Goal: Task Accomplishment & Management: Use online tool/utility

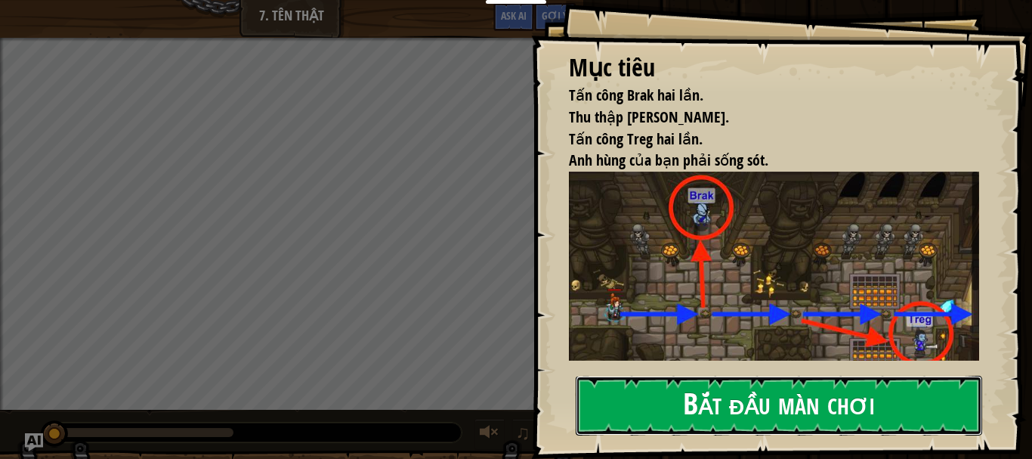
click at [819, 415] on button "Bắt đầu màn chơi" at bounding box center [779, 406] width 407 height 60
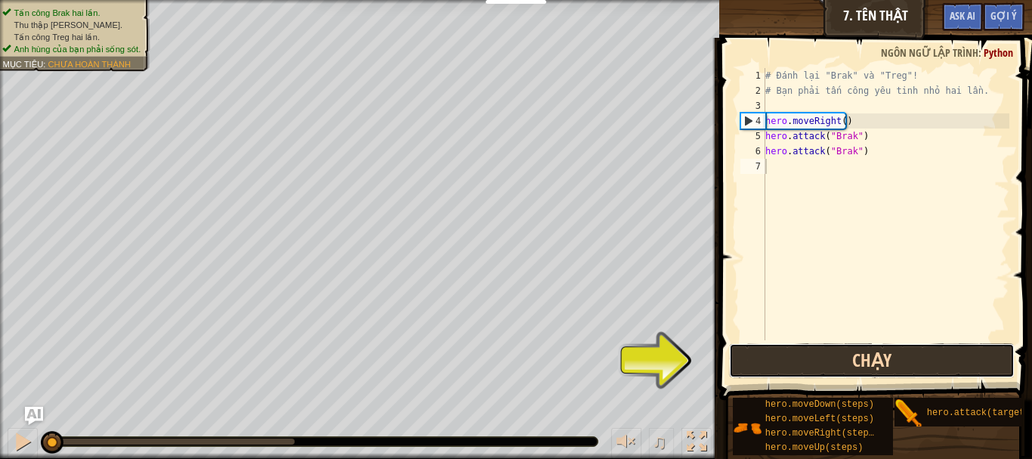
click at [841, 357] on button "Chạy" at bounding box center [872, 360] width 286 height 35
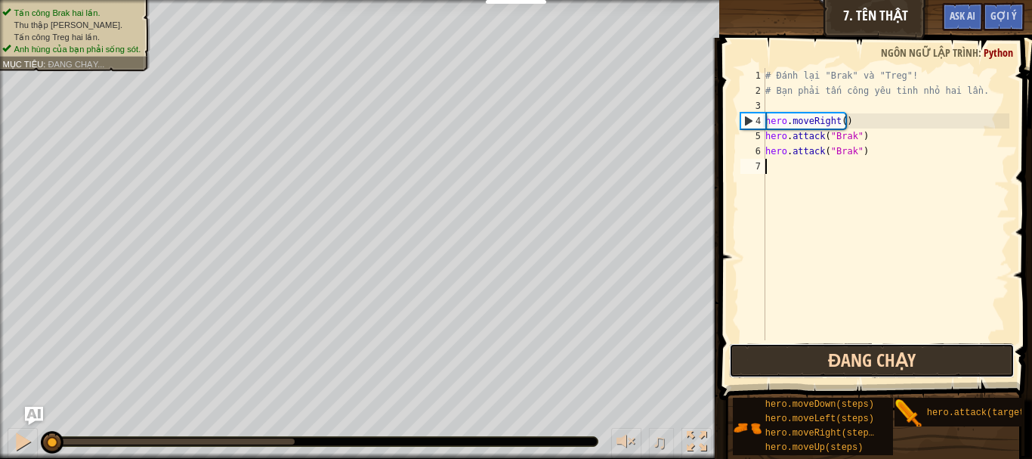
click at [841, 357] on button "Đang chạy" at bounding box center [872, 360] width 286 height 35
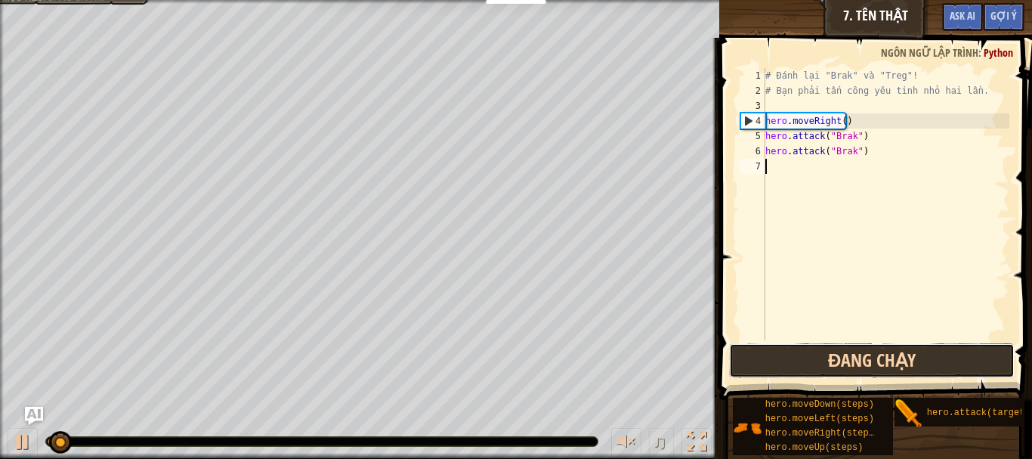
click at [841, 357] on button "Đang chạy" at bounding box center [872, 360] width 286 height 35
click at [843, 359] on button "Đang chạy" at bounding box center [872, 360] width 286 height 35
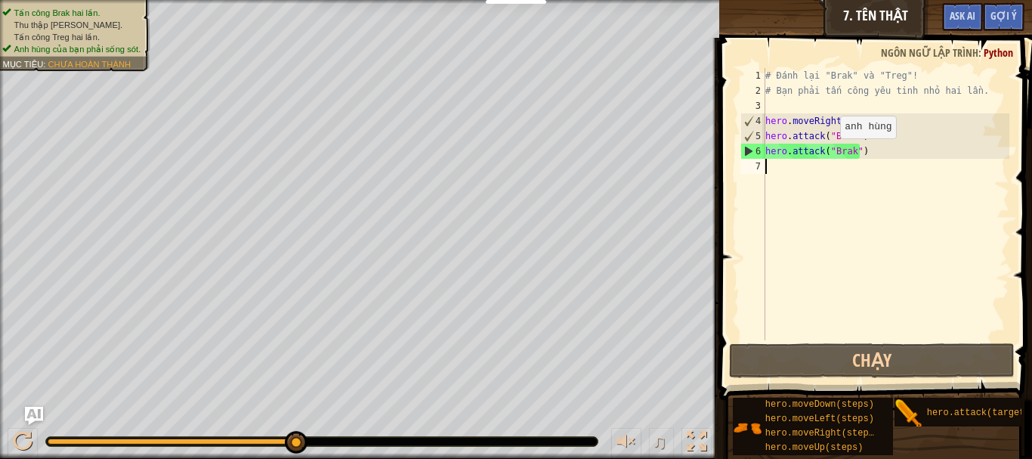
click at [828, 153] on div "# Đánh lại "Brak" và "Treg"! # Bạn phải tấn công yêu tinh nhỏ hai lần. hero . m…" at bounding box center [886, 219] width 247 height 302
drag, startPoint x: 849, startPoint y: 156, endPoint x: 828, endPoint y: 156, distance: 21.2
click at [828, 156] on div "# Đánh lại "Brak" và "Treg"! # Bạn phải tấn công yêu tinh nhỏ hai lần. hero . m…" at bounding box center [886, 219] width 247 height 302
drag, startPoint x: 837, startPoint y: 156, endPoint x: 850, endPoint y: 154, distance: 13.8
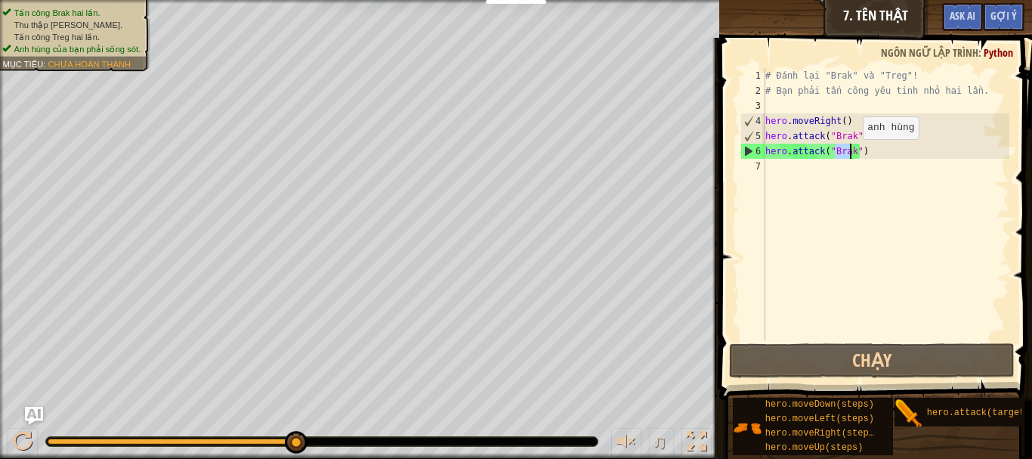
click at [850, 154] on div "# Đánh lại "Brak" và "Treg"! # Bạn phải tấn công yêu tinh nhỏ hai lần. hero . m…" at bounding box center [886, 219] width 247 height 302
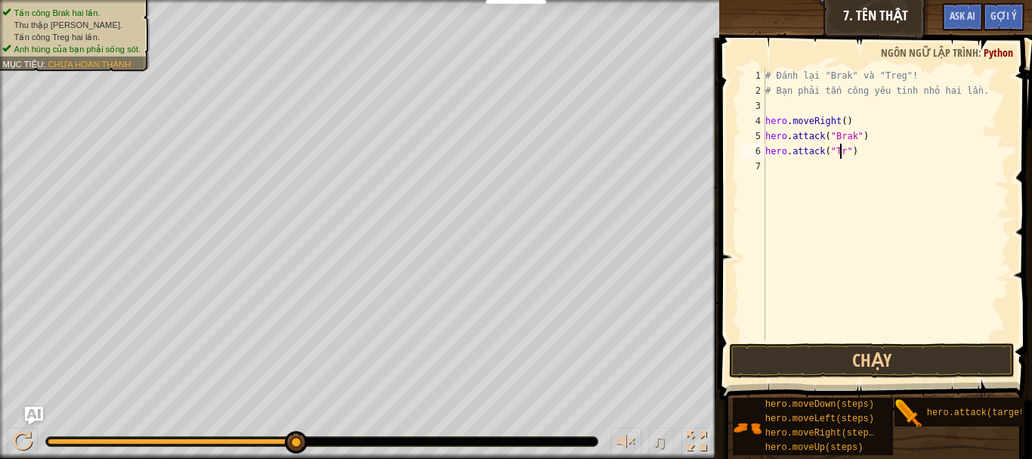
scroll to position [7, 7]
click at [833, 358] on button "Chạy" at bounding box center [872, 360] width 286 height 35
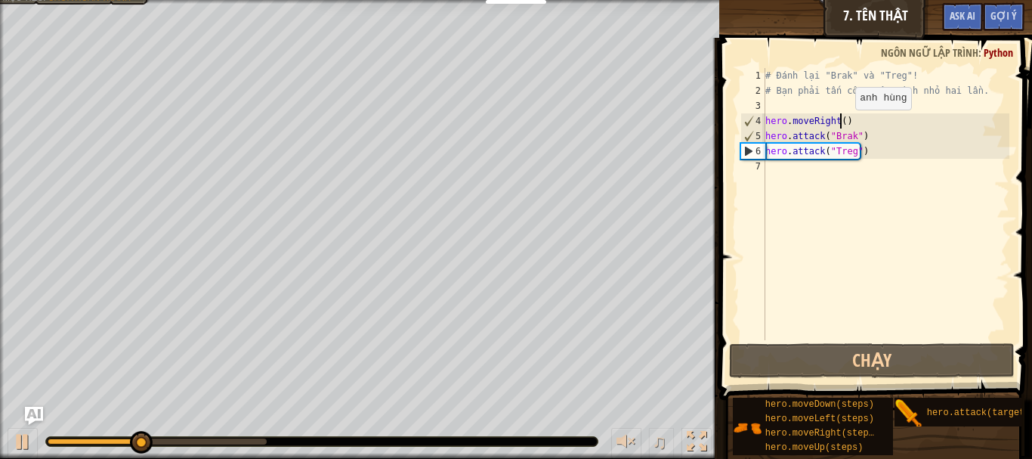
click at [843, 125] on div "# Đánh lại "Brak" và "Treg"! # Bạn phải tấn công yêu tinh nhỏ hai lần. hero . m…" at bounding box center [886, 219] width 247 height 302
click at [839, 118] on div "# Đánh lại "Brak" và "Treg"! # Bạn phải tấn công yêu tinh nhỏ hai lần. hero . m…" at bounding box center [886, 204] width 247 height 272
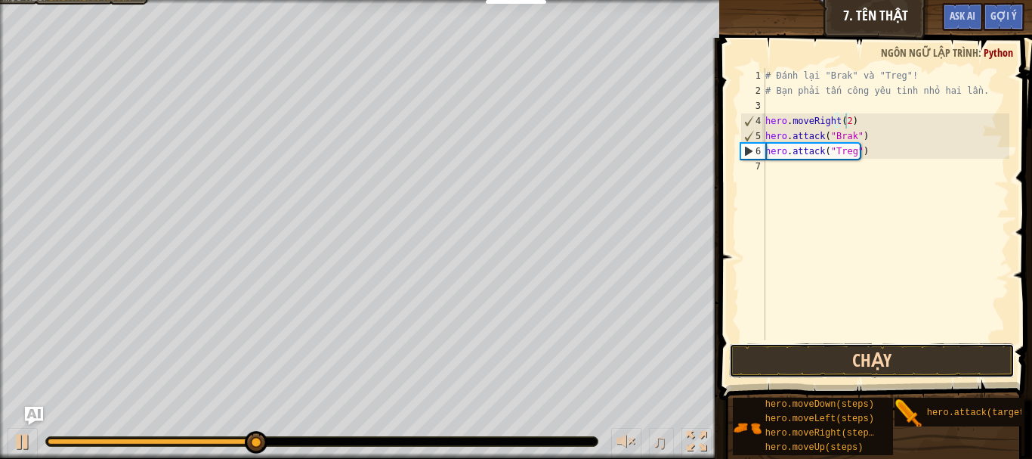
click at [899, 351] on button "Chạy" at bounding box center [872, 360] width 286 height 35
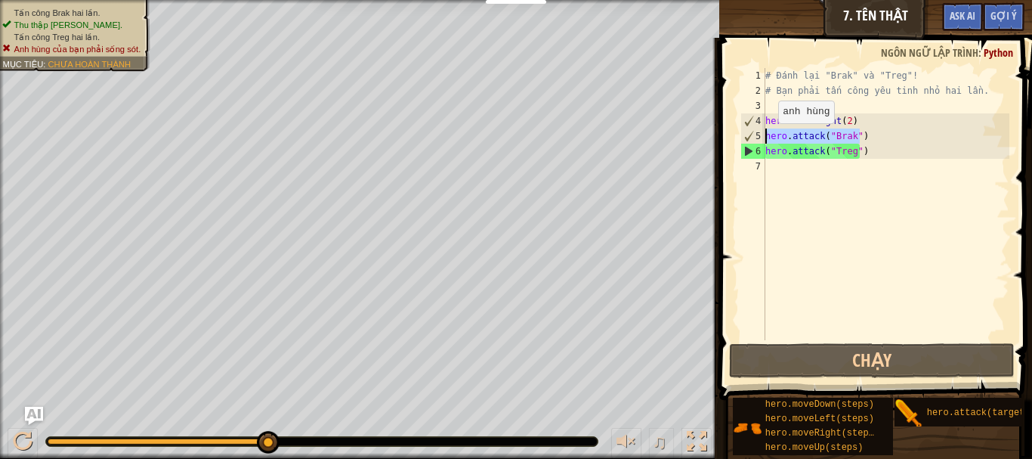
drag, startPoint x: 862, startPoint y: 136, endPoint x: 763, endPoint y: 139, distance: 98.3
click at [763, 139] on div "hero.moveRight(2) 1 2 3 4 5 6 7 # Đánh lại "Brak" và "Treg"! # Bạn phải tấn côn…" at bounding box center [874, 204] width 272 height 272
type textarea "hero.attack("Brak")"
click at [781, 163] on div "# Đánh lại "Brak" và "Treg"! # Bạn phải tấn công yêu tinh nhỏ hai lần. hero . m…" at bounding box center [886, 219] width 247 height 302
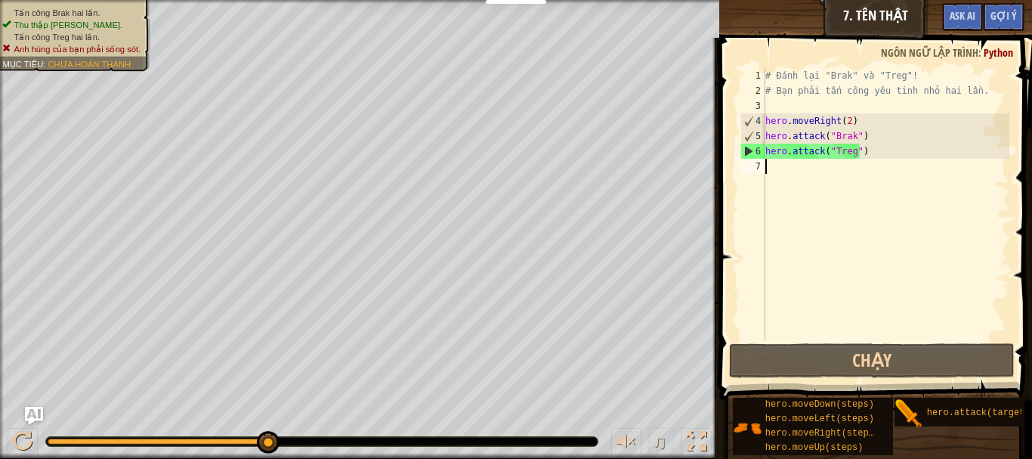
paste textarea "hero.attack("Brak")"
type textarea "hero.attack("Brak")"
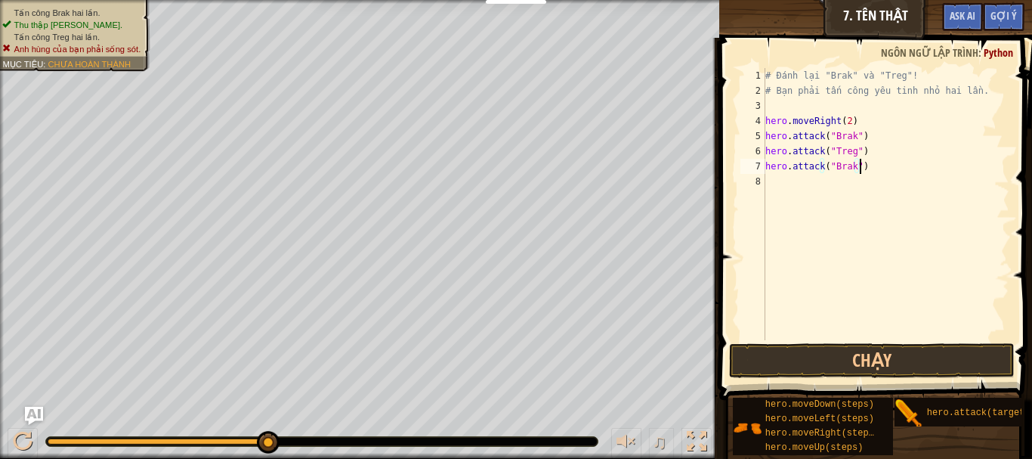
click at [794, 182] on div "# Đánh lại "Brak" và "Treg"! # Bạn phải tấn công yêu tinh nhỏ hai lần. hero . m…" at bounding box center [886, 219] width 247 height 302
drag, startPoint x: 861, startPoint y: 153, endPoint x: 766, endPoint y: 155, distance: 95.2
click at [766, 155] on div "# Đánh lại "Brak" và "Treg"! # Bạn phải tấn công yêu tinh nhỏ hai lần. hero . m…" at bounding box center [886, 219] width 247 height 302
type textarea "hero.attack("Treg")"
click at [797, 177] on div "# Đánh lại "Brak" và "Treg"! # Bạn phải tấn công yêu tinh nhỏ hai lần. hero . m…" at bounding box center [886, 219] width 247 height 302
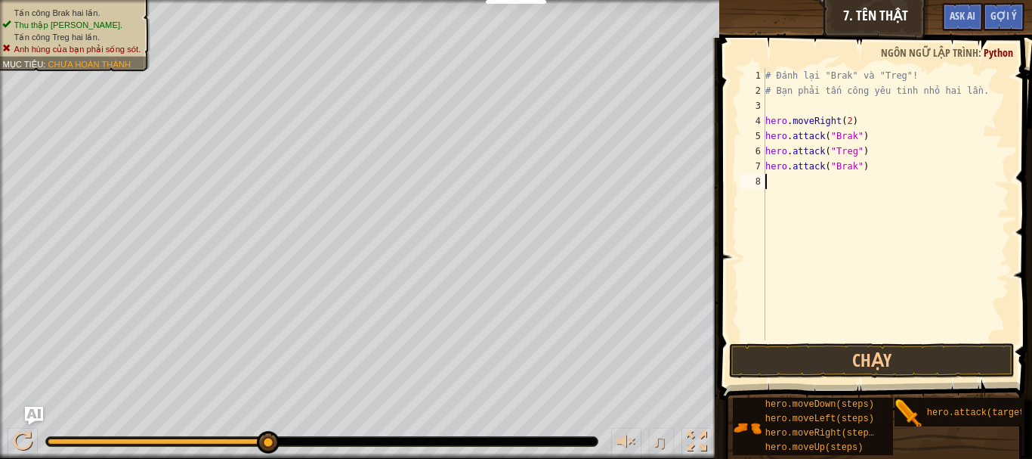
paste textarea "hero.attack("Treg")"
type textarea "hero.attack("Treg")"
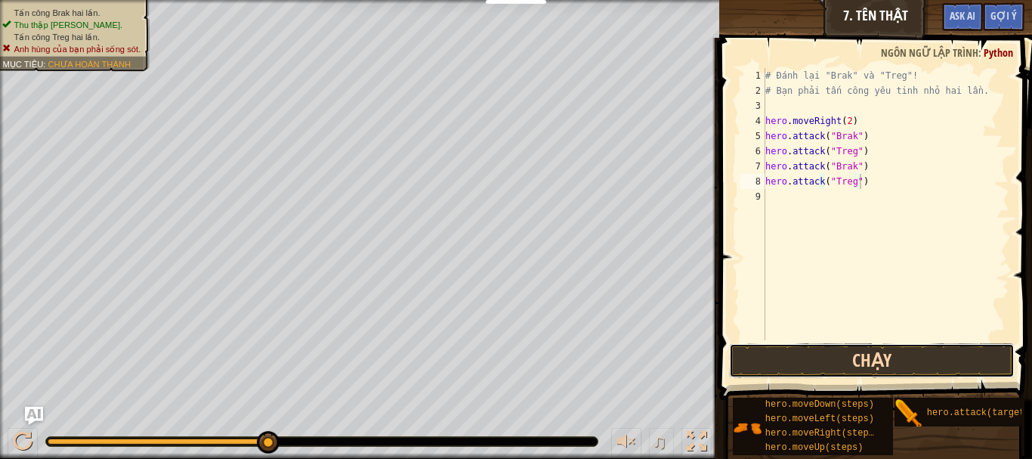
click at [780, 367] on button "Chạy" at bounding box center [872, 360] width 286 height 35
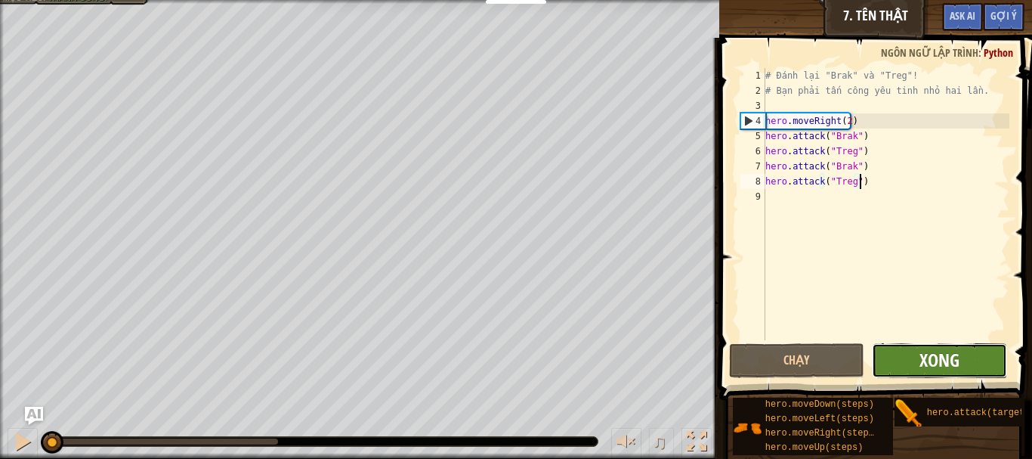
click at [939, 359] on span "Xong" at bounding box center [940, 360] width 40 height 24
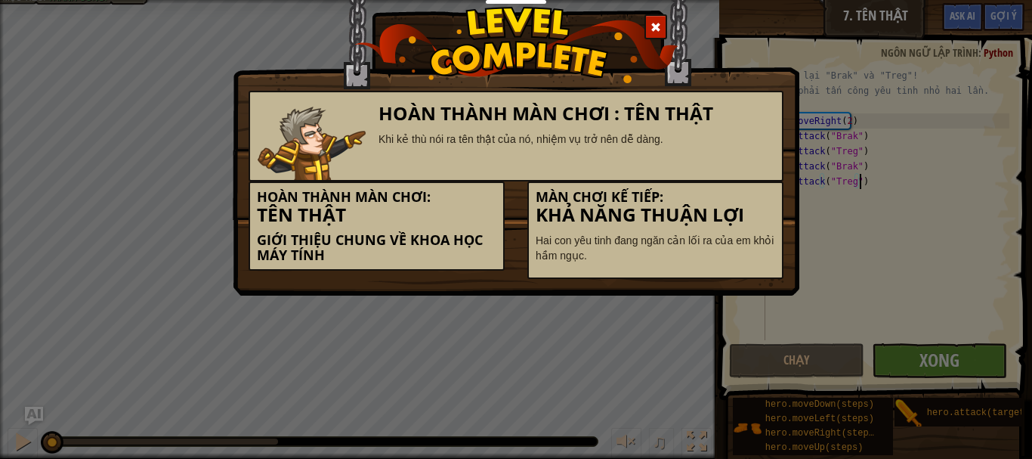
click at [655, 146] on div "Khi kẻ thù nói ra tên thật của nó, nhiệm vụ trở nên dễ dàng." at bounding box center [577, 138] width 397 height 15
click at [643, 5] on div "Hoàn thành màn chơi : Tên Thật Khi kẻ thù nói ra tên thật của nó, nhiệm vụ trở …" at bounding box center [516, 90] width 567 height 258
click at [660, 30] on span at bounding box center [656, 27] width 11 height 11
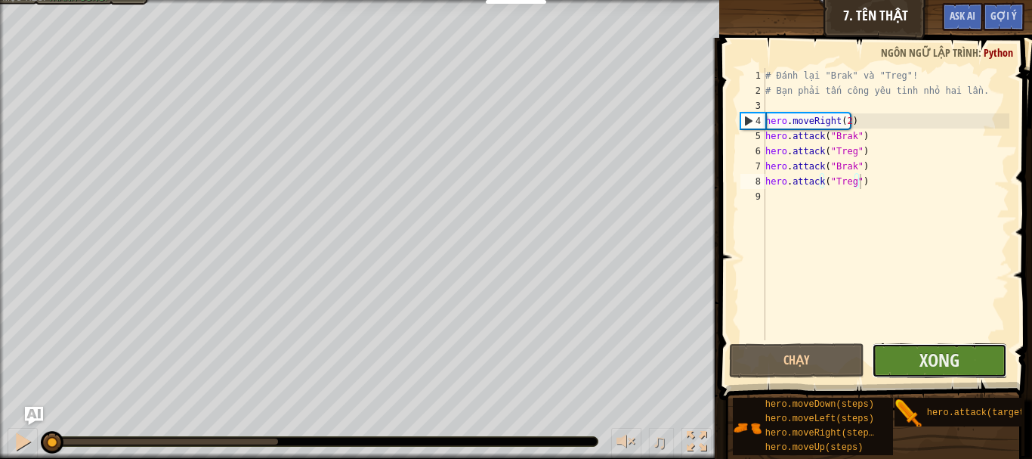
click at [894, 363] on button "Xong" at bounding box center [939, 360] width 135 height 35
